Goal: Transaction & Acquisition: Obtain resource

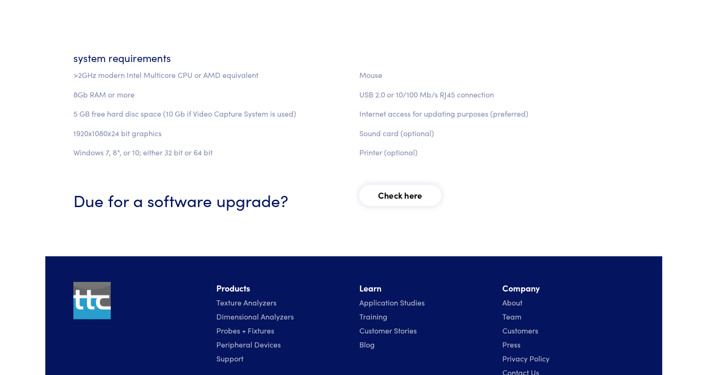
scroll to position [1269, 0]
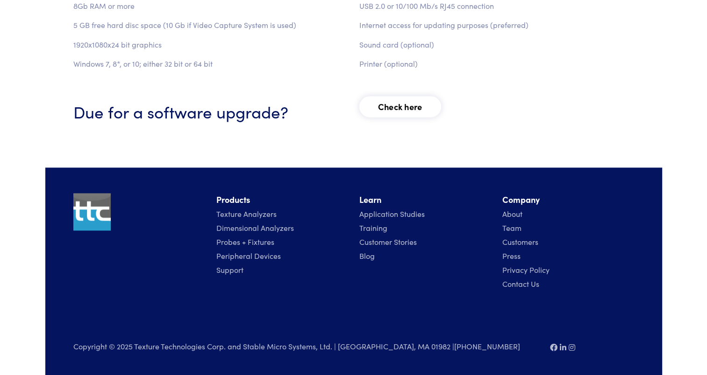
click at [251, 217] on link "Texture Analyzers" at bounding box center [246, 214] width 60 height 10
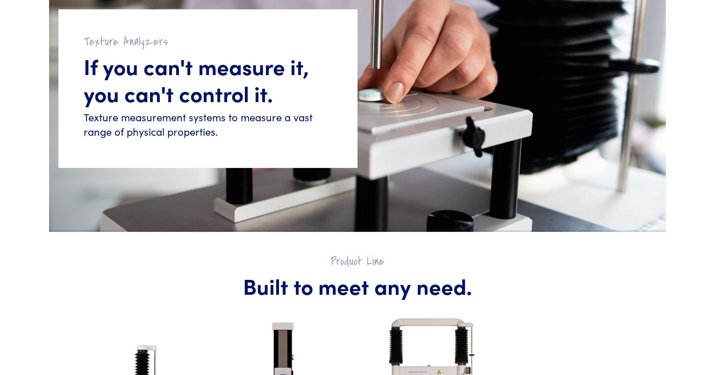
scroll to position [420, 0]
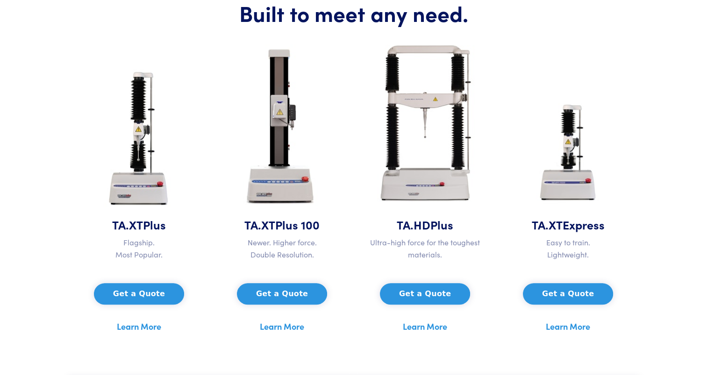
click at [159, 299] on button "Get a Quote" at bounding box center [139, 293] width 90 height 21
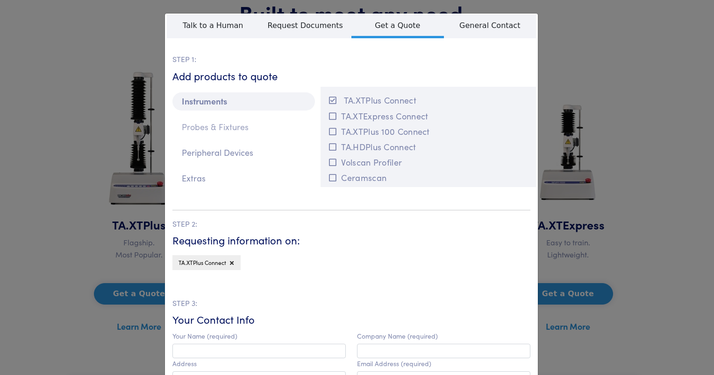
click at [238, 129] on p "Probes & Fixtures" at bounding box center [243, 127] width 142 height 18
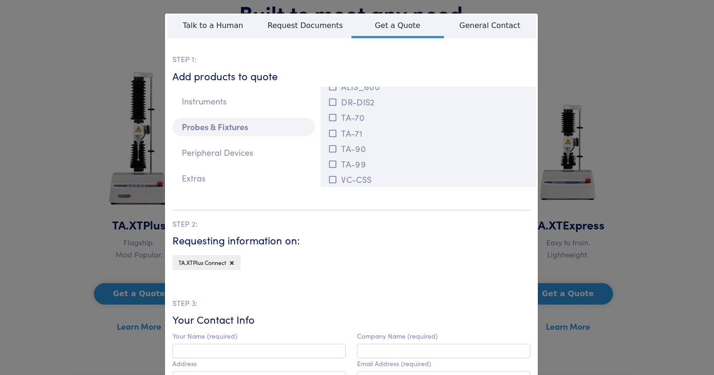
scroll to position [3146, 0]
click at [233, 157] on p "Peripheral Devices" at bounding box center [243, 153] width 142 height 18
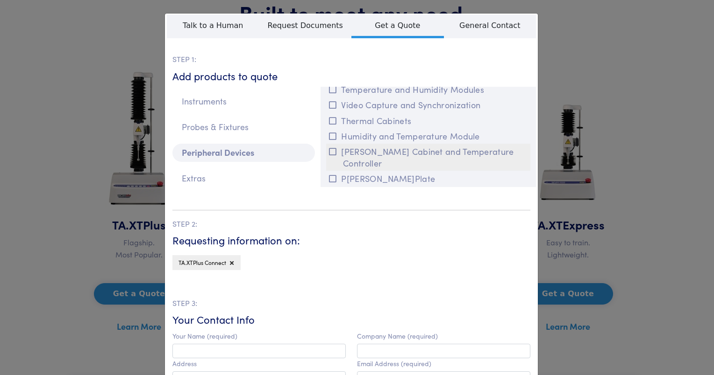
scroll to position [153, 0]
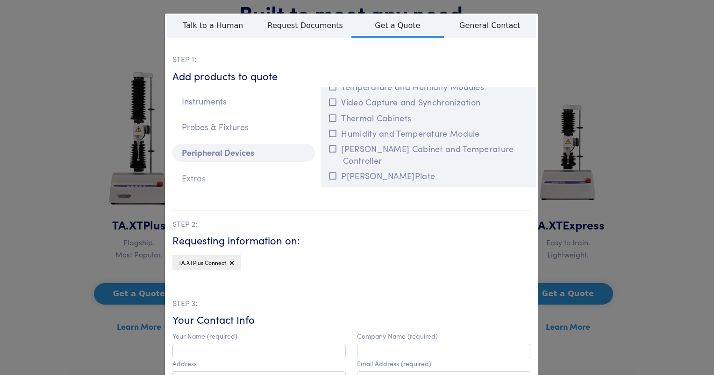
click at [197, 181] on p "Extras" at bounding box center [243, 179] width 142 height 18
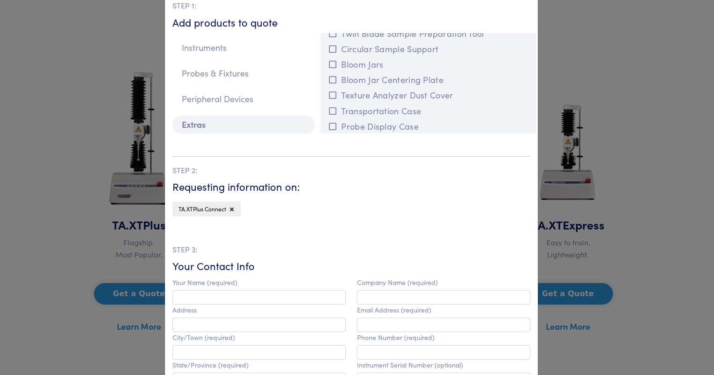
scroll to position [0, 0]
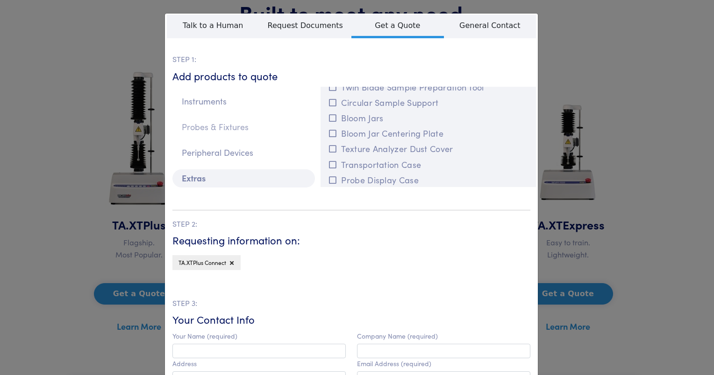
click at [211, 125] on p "Probes & Fixtures" at bounding box center [243, 127] width 142 height 18
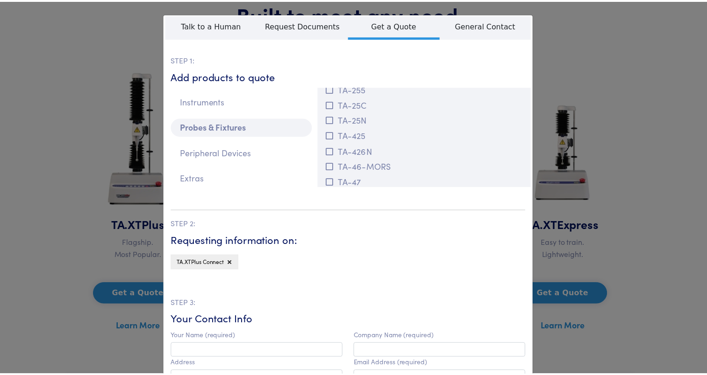
scroll to position [2492, 0]
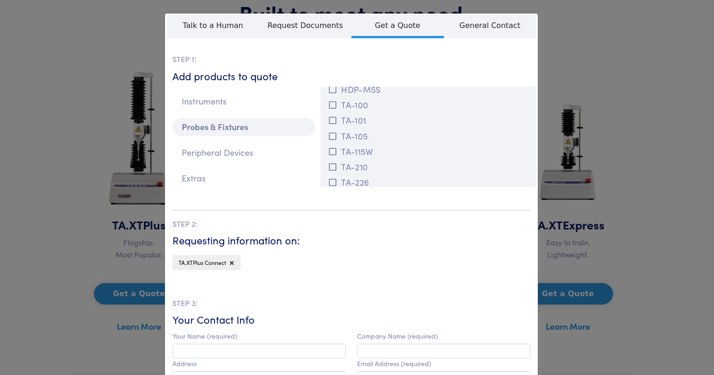
click at [67, 68] on div "**********" at bounding box center [357, 187] width 714 height 375
